Goal: Task Accomplishment & Management: Manage account settings

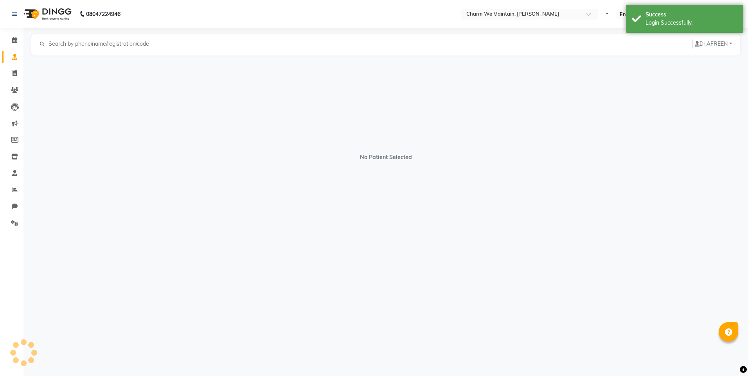
select select "en"
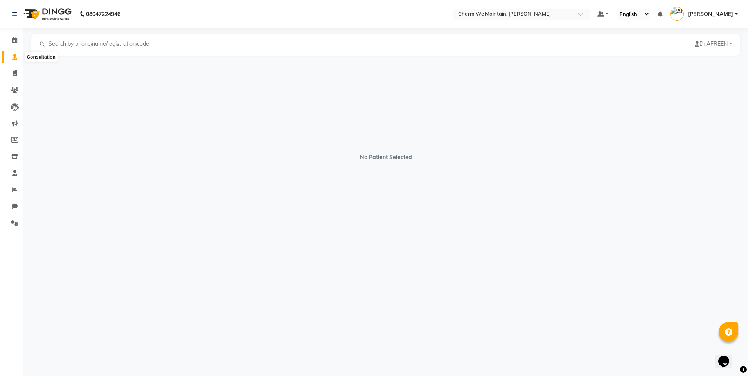
click at [16, 55] on icon at bounding box center [14, 57] width 5 height 6
click at [15, 91] on icon at bounding box center [14, 90] width 7 height 6
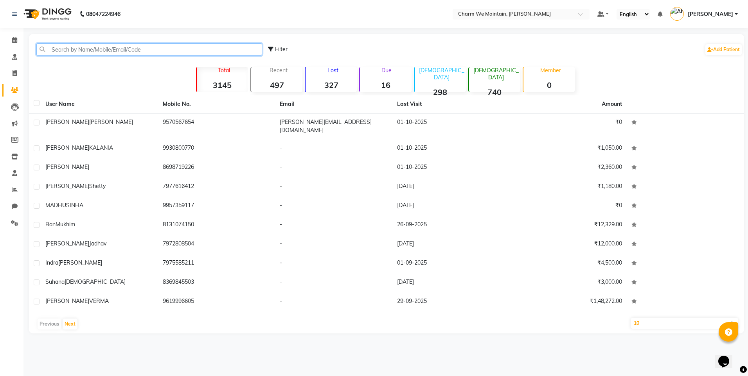
click at [61, 54] on input "text" at bounding box center [149, 49] width 226 height 12
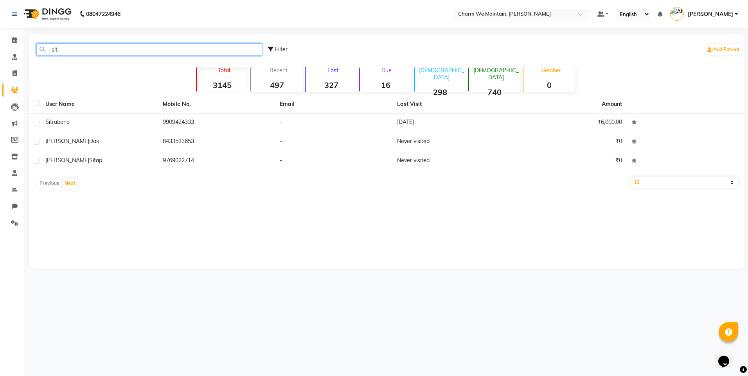
type input "sit"
